Goal: Information Seeking & Learning: Learn about a topic

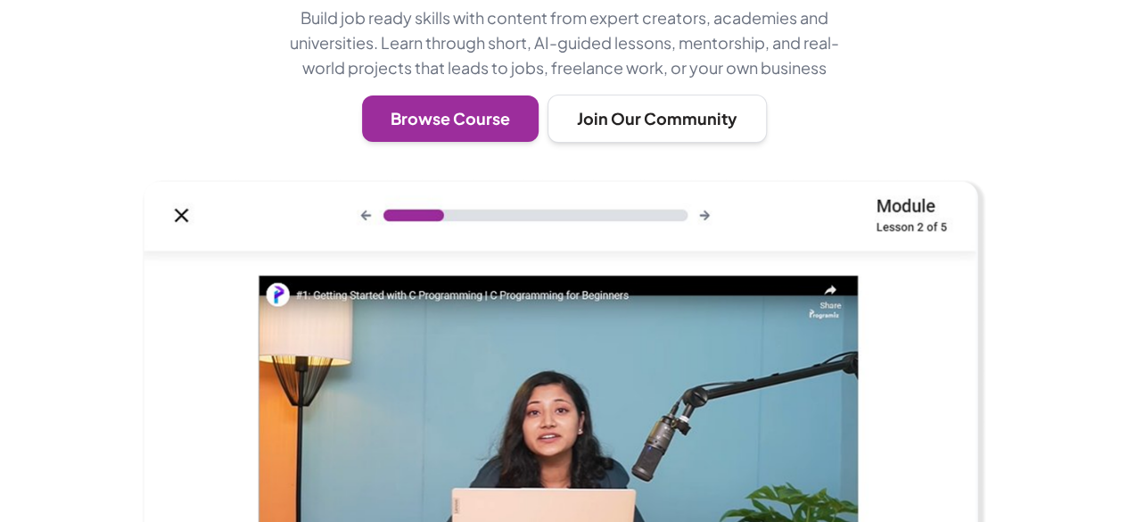
scroll to position [359, 0]
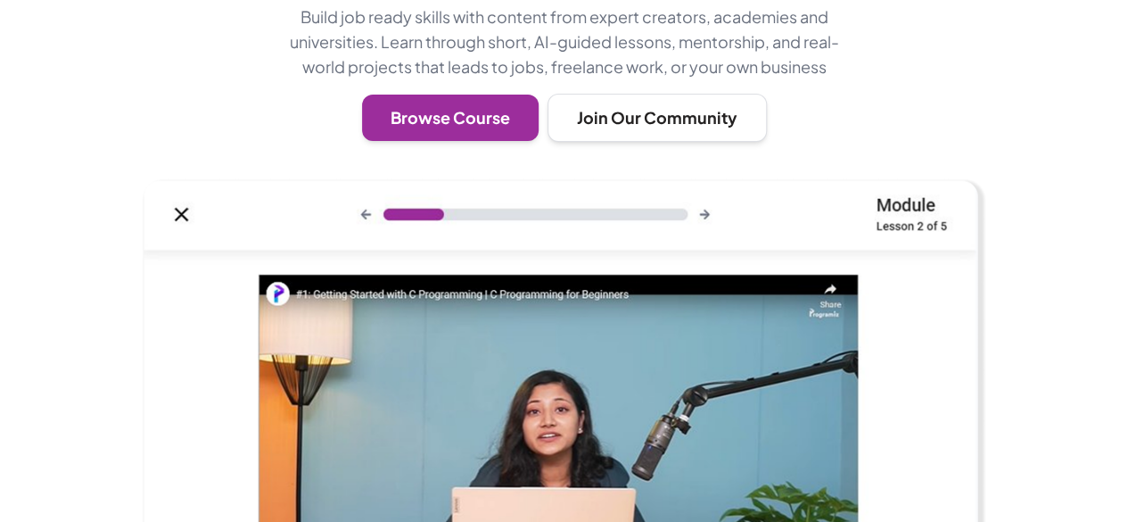
drag, startPoint x: 746, startPoint y: 344, endPoint x: 1026, endPoint y: 178, distance: 325.5
click at [1026, 178] on div at bounding box center [564, 476] width 1128 height 596
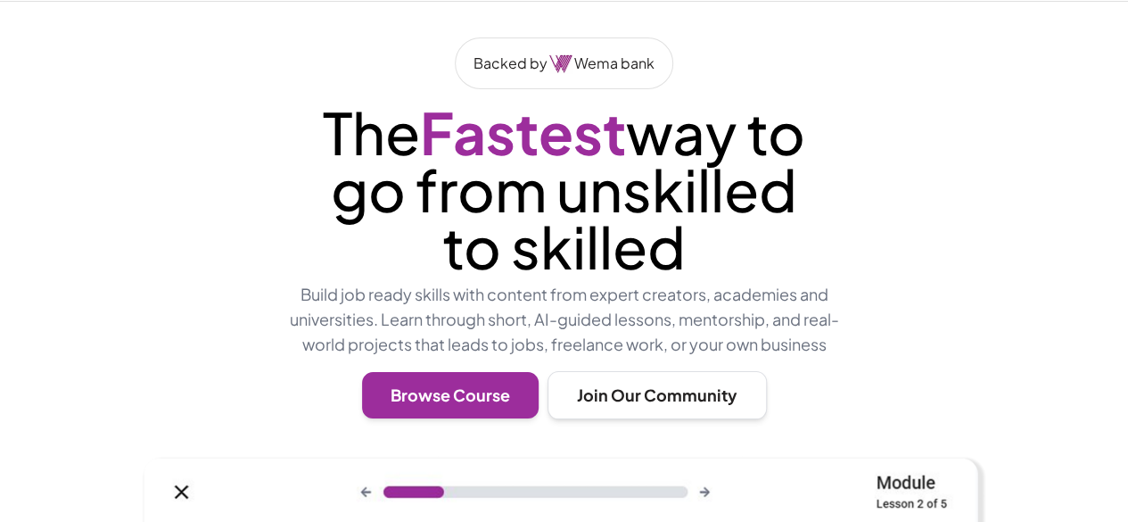
scroll to position [77, 0]
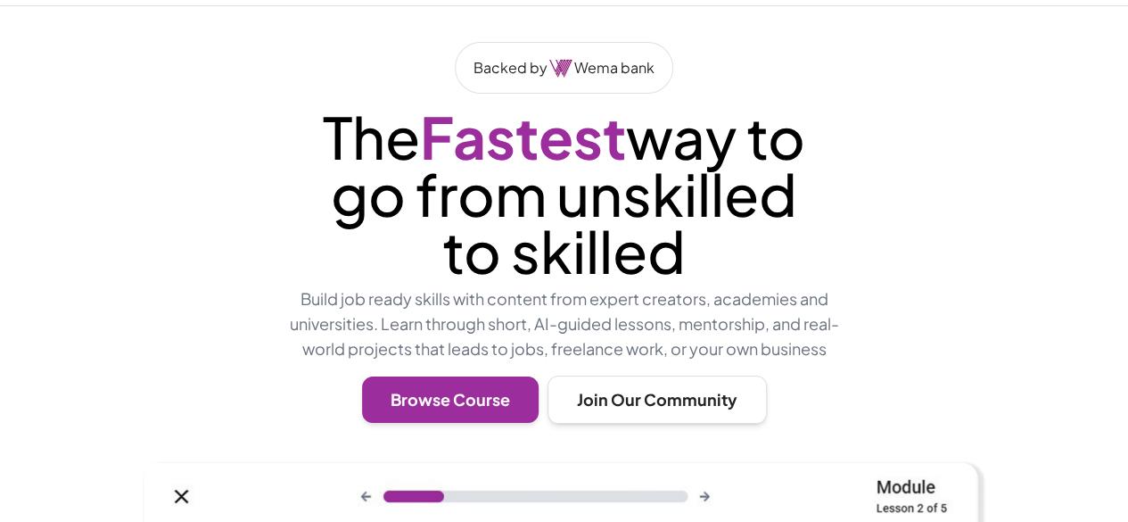
drag, startPoint x: 322, startPoint y: 119, endPoint x: 682, endPoint y: 264, distance: 388.6
click at [682, 264] on p "The Fastest way to go from unskilled to skilled" at bounding box center [564, 193] width 565 height 171
copy p "The Fastest way to go from unskilled to skilled"
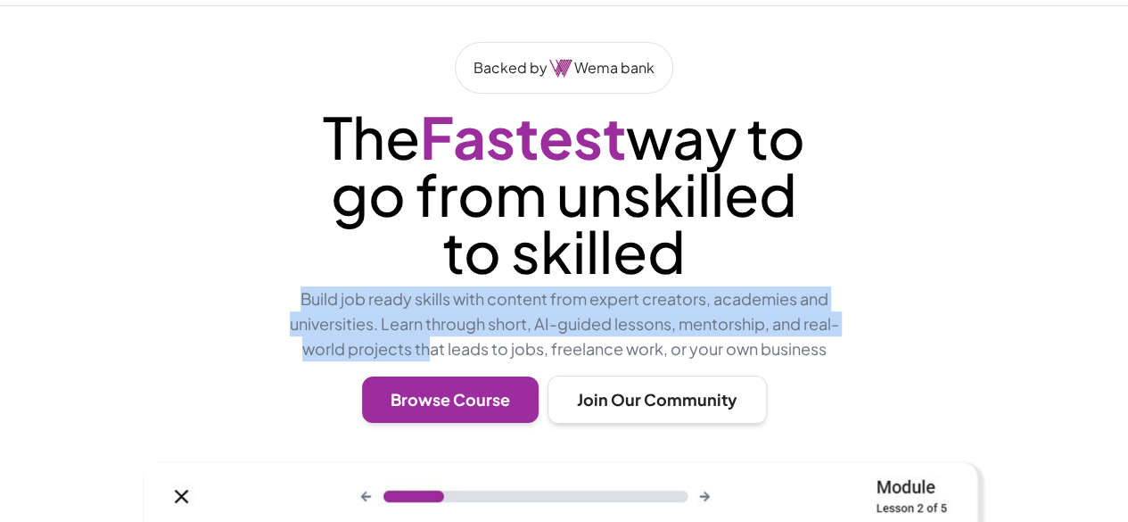
drag, startPoint x: 301, startPoint y: 301, endPoint x: 426, endPoint y: 341, distance: 131.2
click at [426, 341] on p "Build job ready skills with content from expert creators, academies and univers…" at bounding box center [564, 323] width 565 height 75
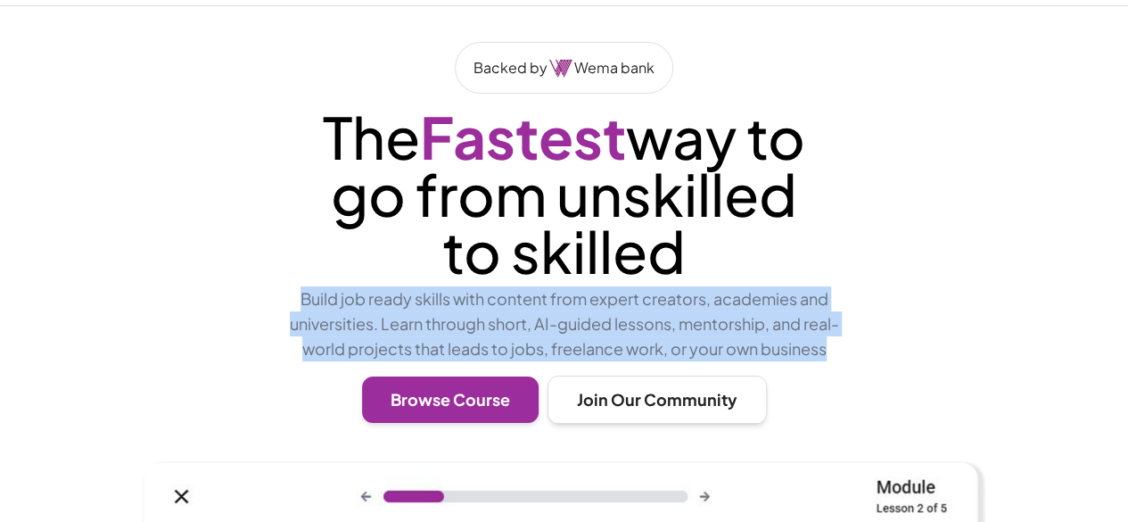
drag, startPoint x: 299, startPoint y: 295, endPoint x: 847, endPoint y: 356, distance: 551.9
copy p "Build job ready skills with content from expert creators, academies and univers…"
